Goal: Navigation & Orientation: Find specific page/section

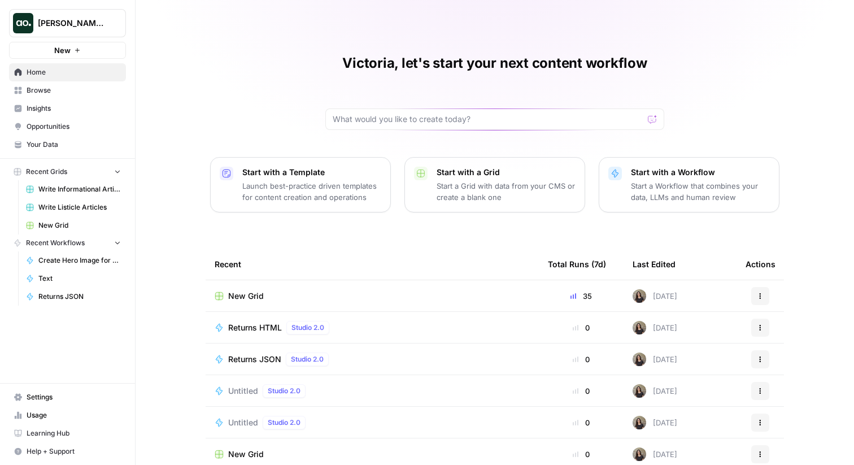
click at [52, 128] on span "Opportunities" at bounding box center [74, 126] width 94 height 10
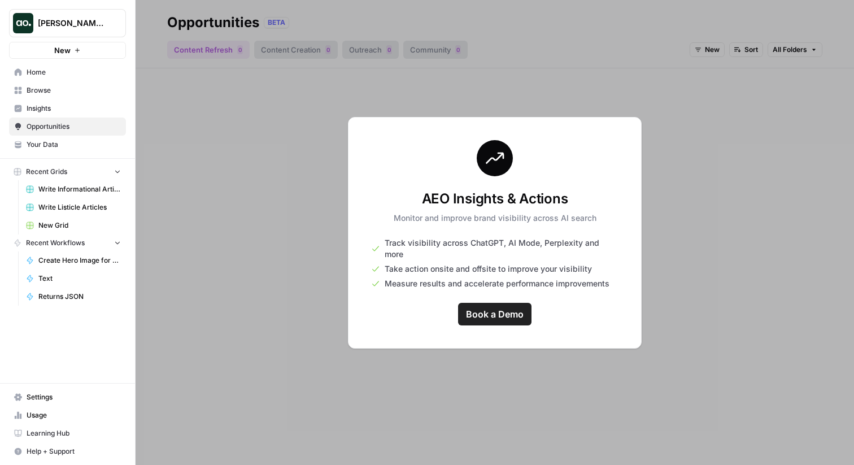
click at [80, 19] on span "[PERSON_NAME] Testing" at bounding box center [72, 23] width 68 height 11
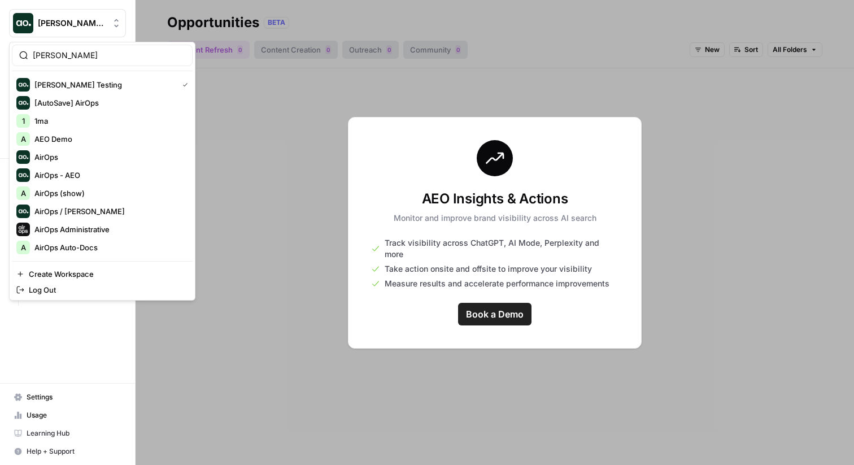
type input "[PERSON_NAME]"
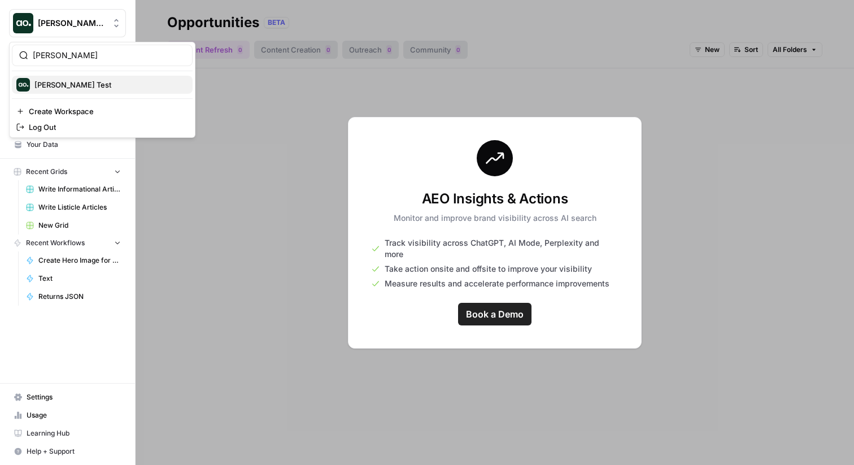
click at [59, 87] on span "[PERSON_NAME] Test" at bounding box center [72, 84] width 77 height 11
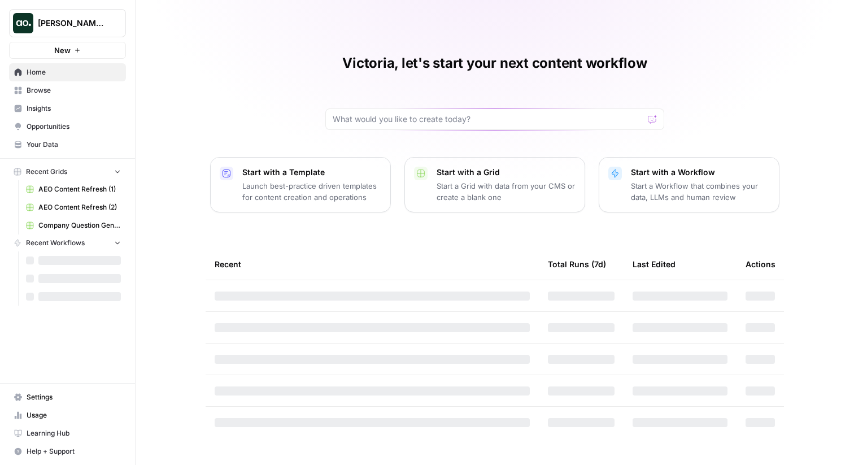
click at [57, 123] on span "Opportunities" at bounding box center [74, 126] width 94 height 10
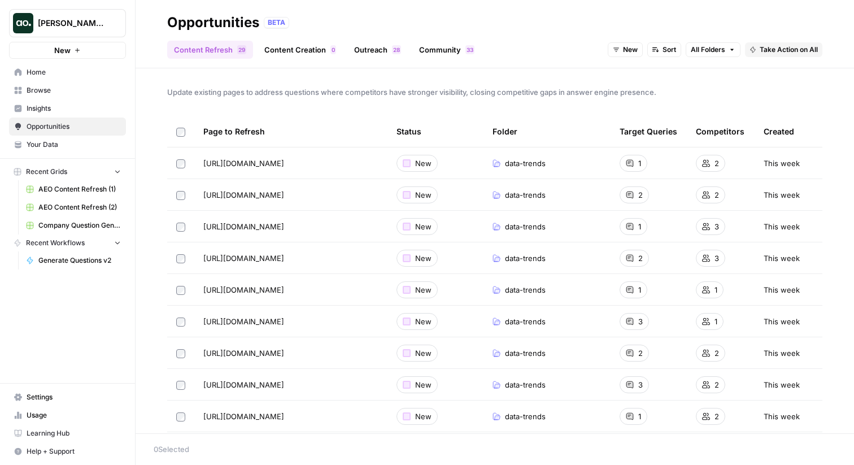
click at [298, 53] on link "Content Creation 0" at bounding box center [300, 50] width 85 height 18
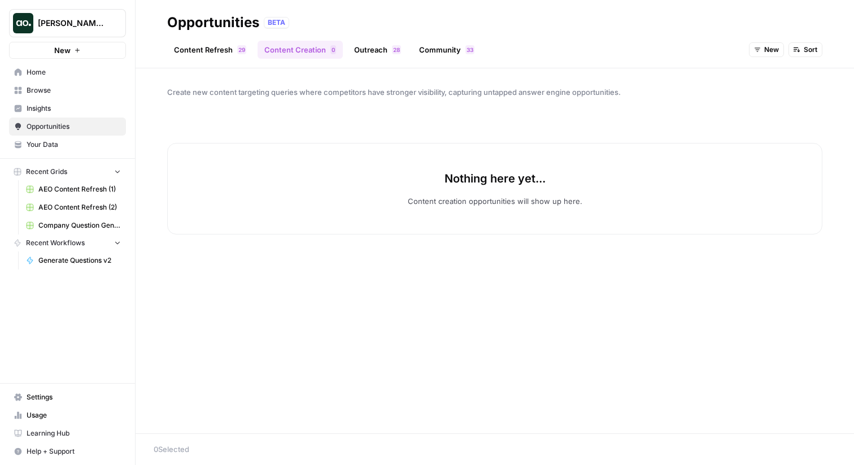
click at [214, 53] on link "Content Refresh 9 2" at bounding box center [210, 50] width 86 height 18
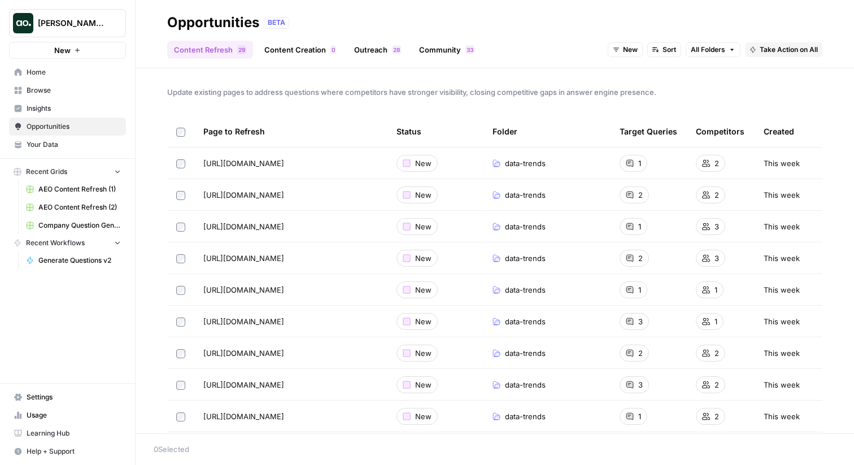
click at [312, 51] on link "Content Creation 0" at bounding box center [300, 50] width 85 height 18
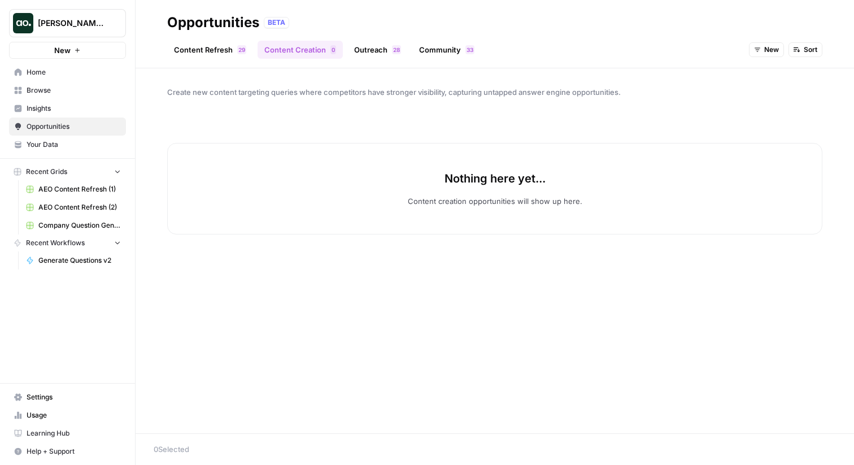
click at [227, 54] on link "Content Refresh 9 2" at bounding box center [210, 50] width 86 height 18
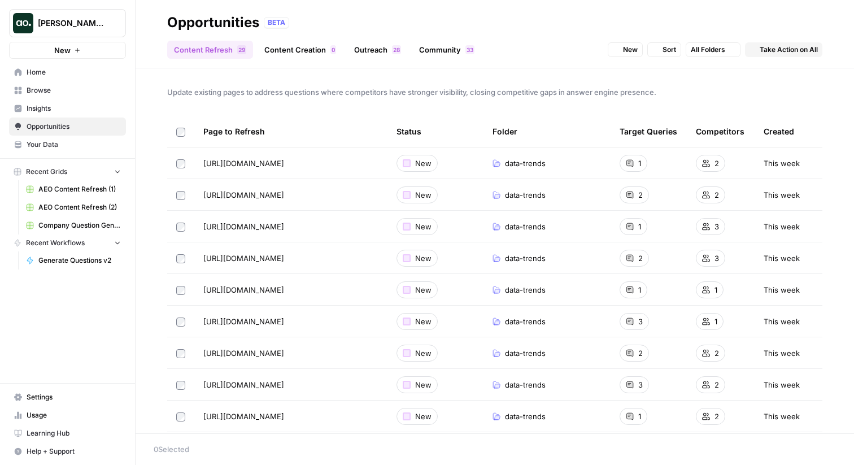
click at [294, 53] on link "Content Creation 0" at bounding box center [300, 50] width 85 height 18
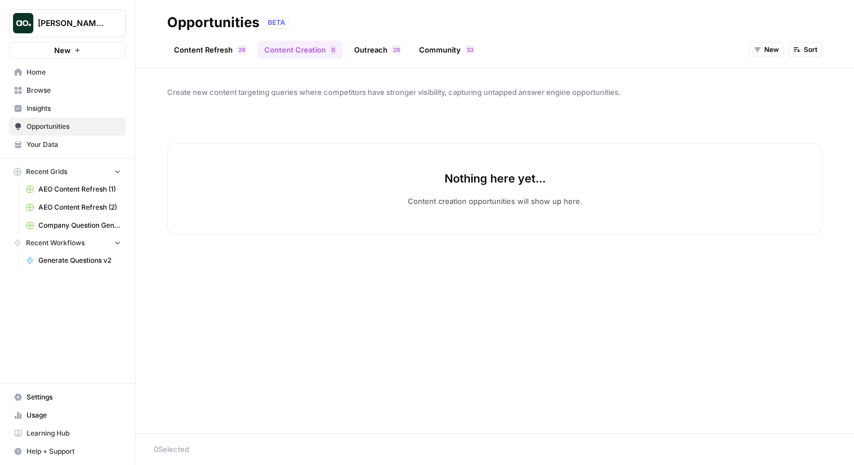
click at [363, 48] on link "Outreach 8 2" at bounding box center [377, 50] width 60 height 18
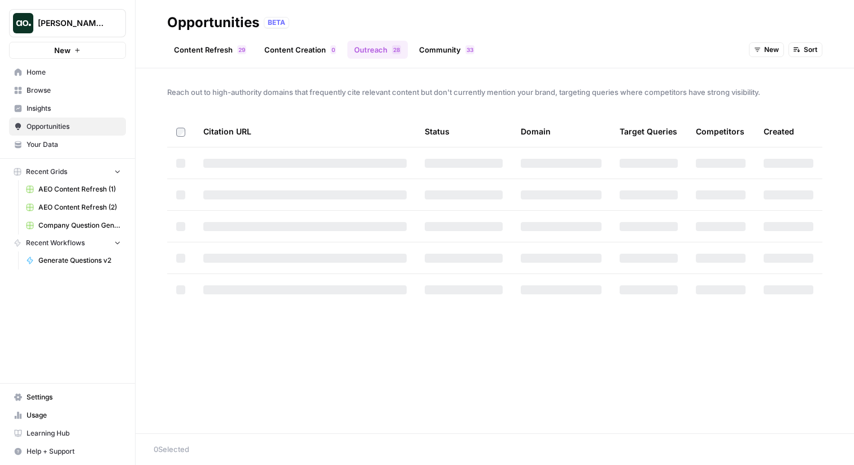
click at [217, 46] on link "Content Refresh 9 2" at bounding box center [210, 50] width 86 height 18
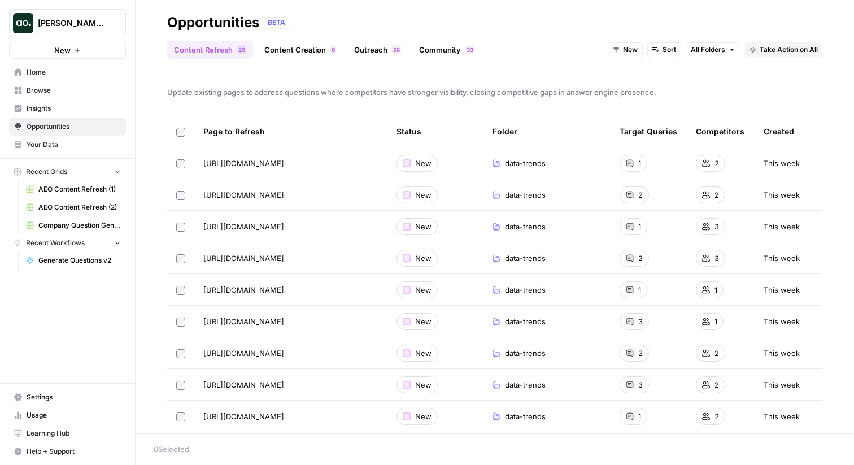
click at [308, 53] on link "Content Creation 0" at bounding box center [300, 50] width 85 height 18
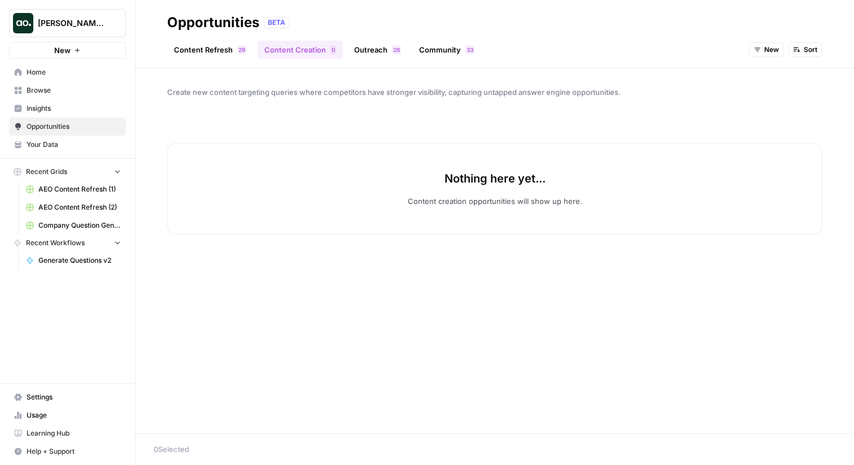
click at [399, 49] on link "Outreach 8 2" at bounding box center [377, 50] width 60 height 18
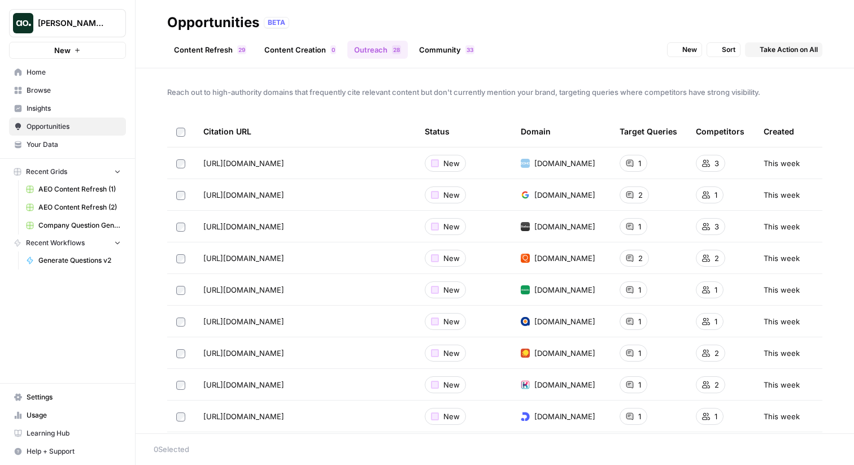
click at [454, 55] on link "Community 3 3" at bounding box center [446, 50] width 69 height 18
